Goal: Navigation & Orientation: Find specific page/section

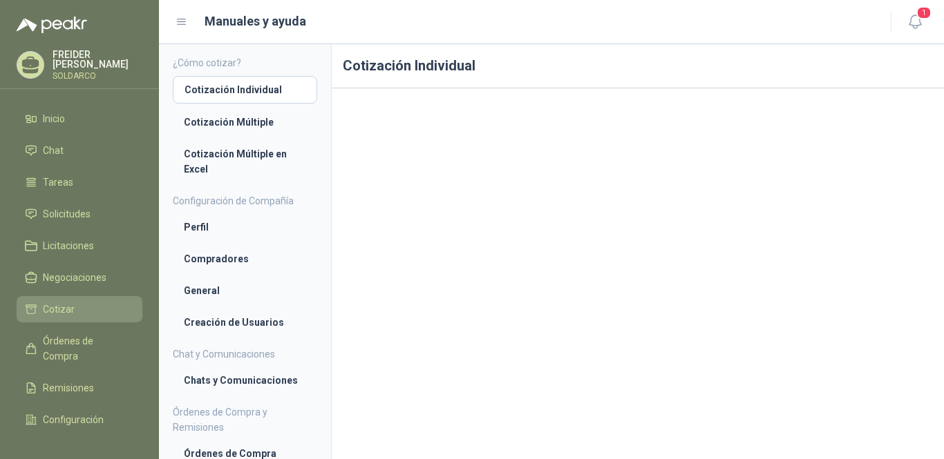
click at [69, 316] on link "Cotizar" at bounding box center [80, 309] width 126 height 26
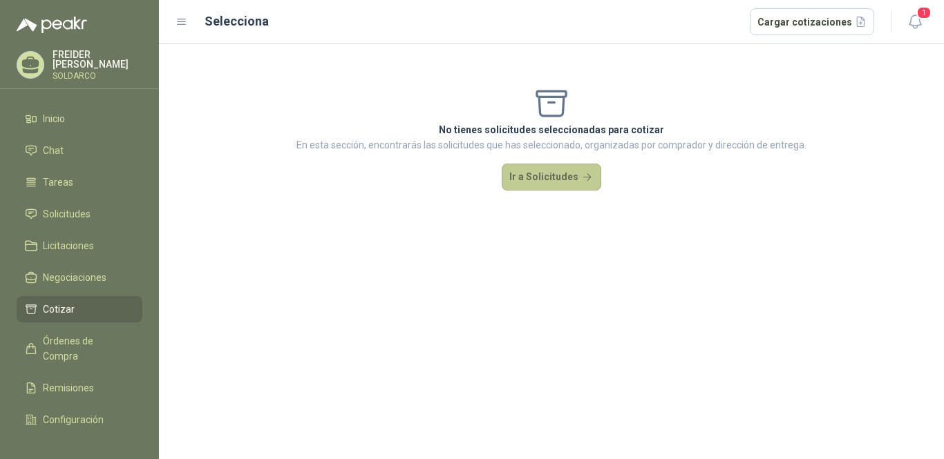
click at [544, 169] on button "Ir a Solicitudes" at bounding box center [550, 178] width 99 height 28
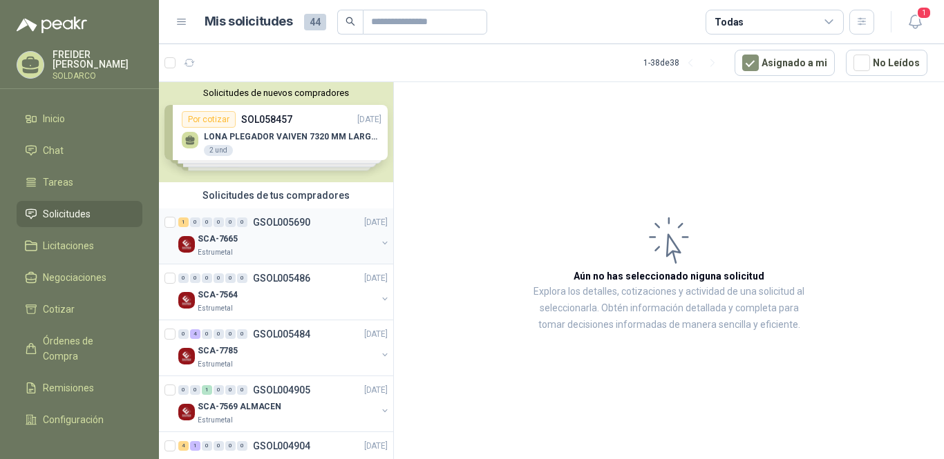
click at [266, 253] on div "Estrumetal" at bounding box center [287, 252] width 179 height 11
